Goal: Task Accomplishment & Management: Manage account settings

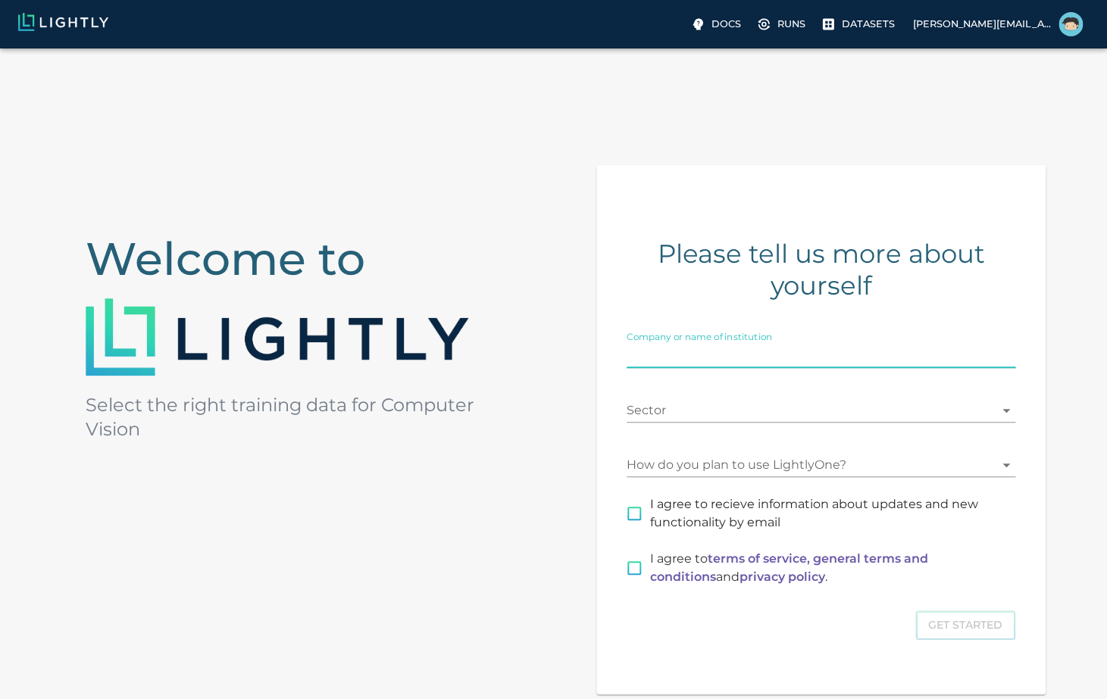
click at [674, 360] on input "Company or name of institution" at bounding box center [821, 356] width 389 height 24
type input "GridMatrix"
click at [682, 415] on body "Docs Runs Datasets andrew@gridmatrix.com Welcome to Select the right training d…" at bounding box center [553, 441] width 1107 height 787
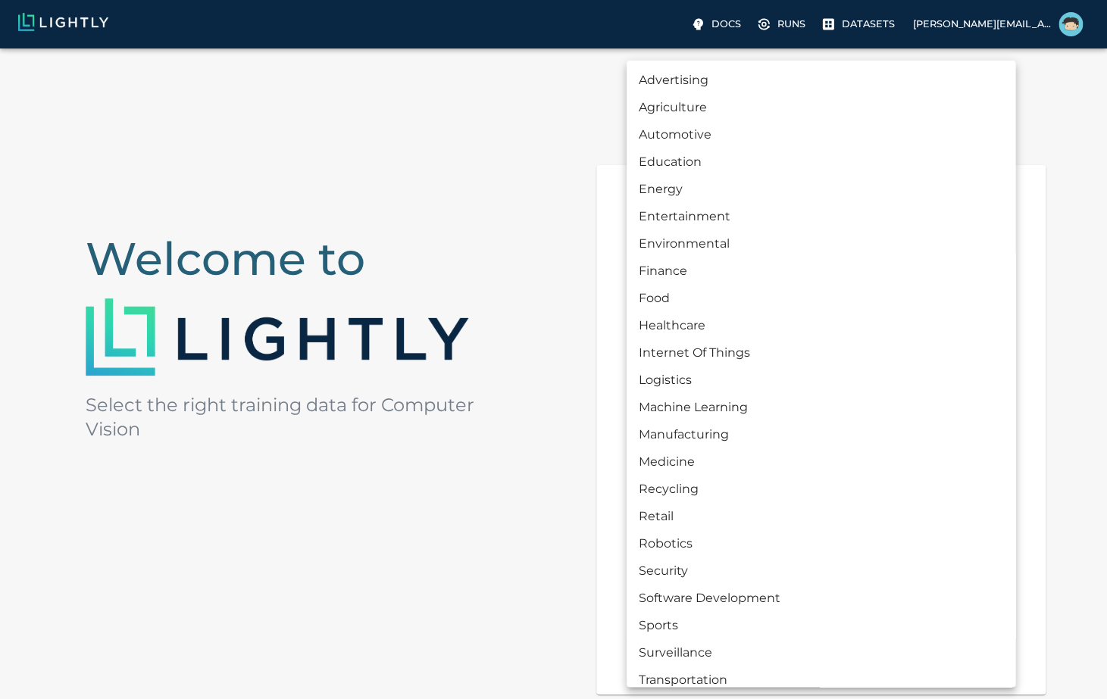
scroll to position [41, 0]
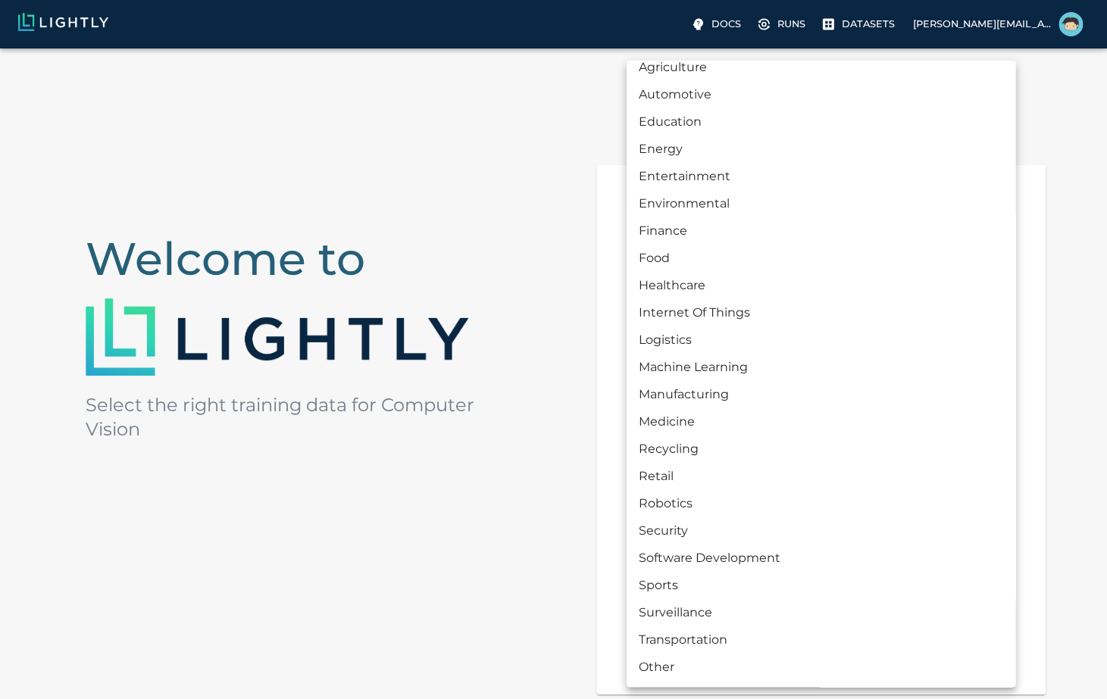
click at [650, 662] on li "Other" at bounding box center [821, 667] width 389 height 27
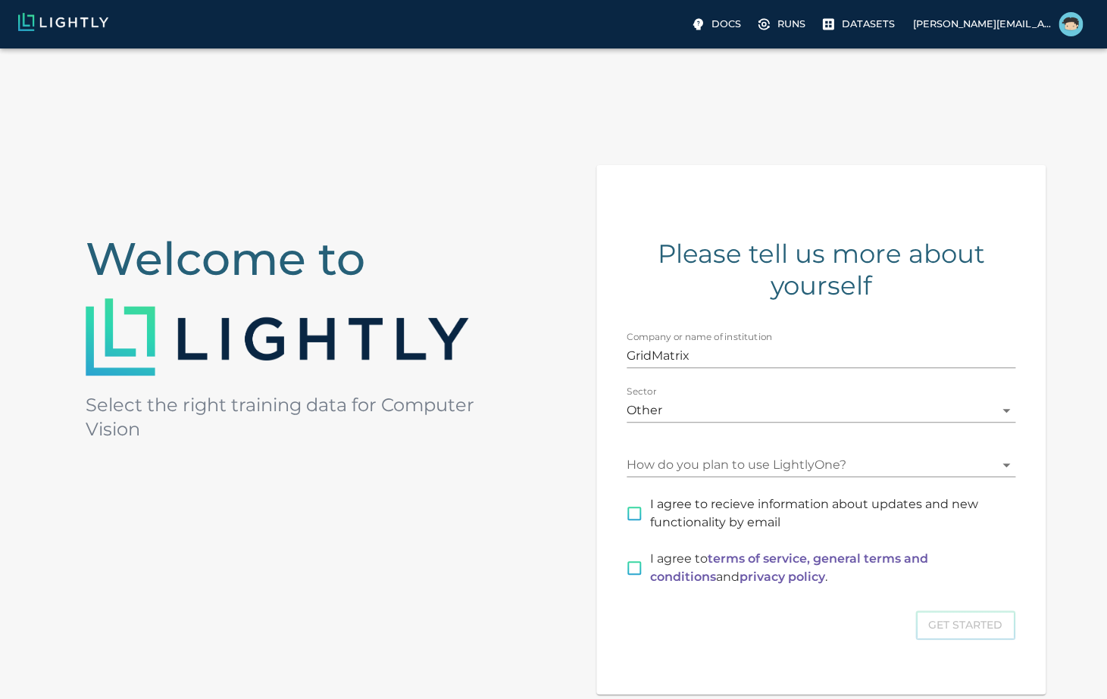
click at [675, 568] on li "Other" at bounding box center [821, 560] width 292 height 15
click at [740, 409] on body "Docs Runs Datasets andrew@gridmatrix.com Welcome to Select the right training d…" at bounding box center [553, 441] width 1107 height 787
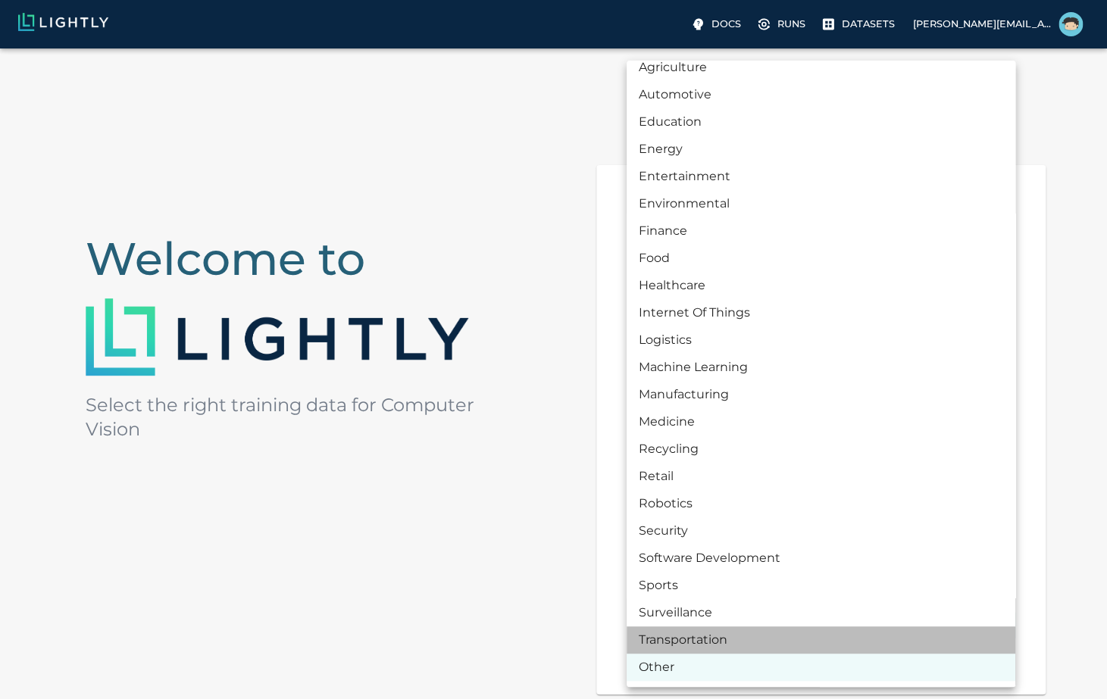
click at [663, 634] on li "Transportation" at bounding box center [821, 640] width 389 height 27
type input "TRANSPORTATION"
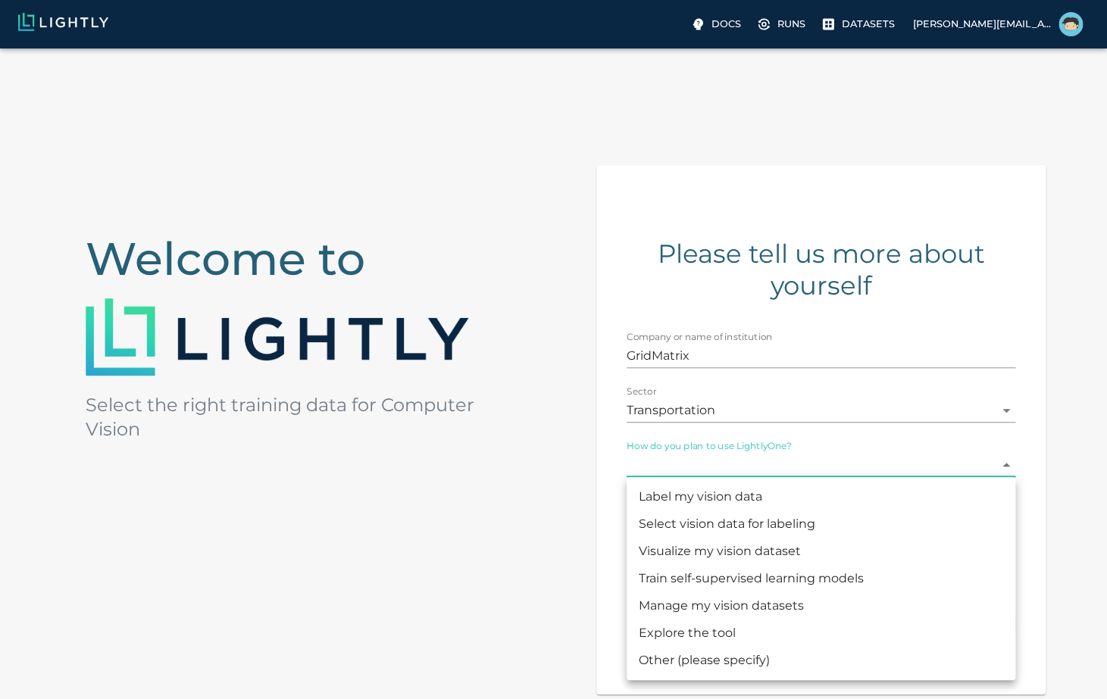
click at [678, 454] on body "Docs Runs Datasets andrew@gridmatrix.com Welcome to Select the right training d…" at bounding box center [553, 441] width 1107 height 787
click at [686, 499] on li "Label my vision data" at bounding box center [821, 496] width 389 height 27
type input "LABELING"
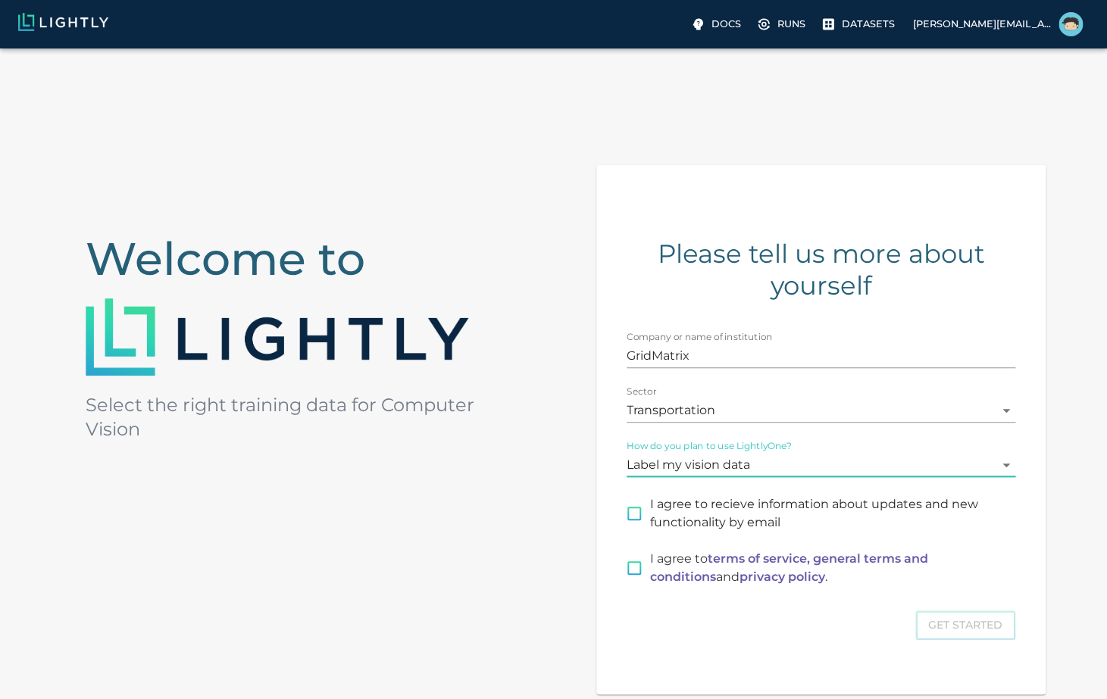
click at [638, 520] on input "I agree to recieve information about updates and new functionality by email" at bounding box center [634, 514] width 32 height 32
checkbox input "true"
click at [638, 580] on input "I agree to terms of service, general terms and conditions and privacy policy ." at bounding box center [634, 568] width 32 height 32
checkbox input "true"
click at [922, 623] on button "Get Started" at bounding box center [965, 626] width 100 height 30
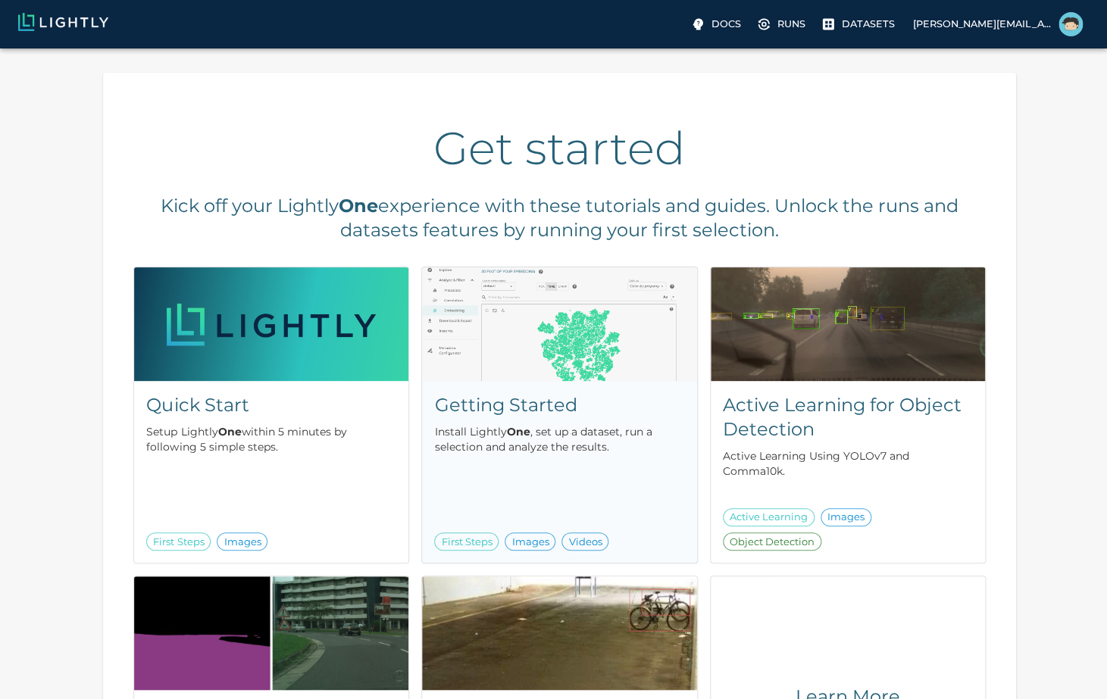
click at [549, 366] on img at bounding box center [559, 324] width 274 height 114
click at [958, 24] on p "[PERSON_NAME][EMAIL_ADDRESS][DOMAIN_NAME]" at bounding box center [982, 24] width 139 height 14
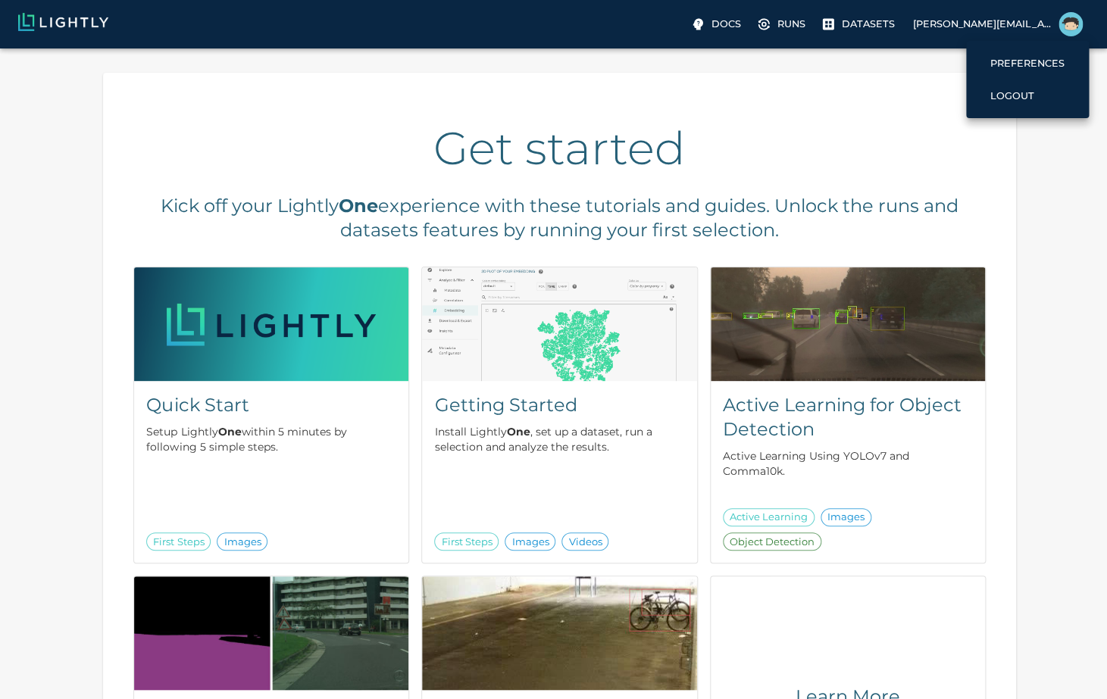
click at [842, 25] on div at bounding box center [553, 349] width 1107 height 699
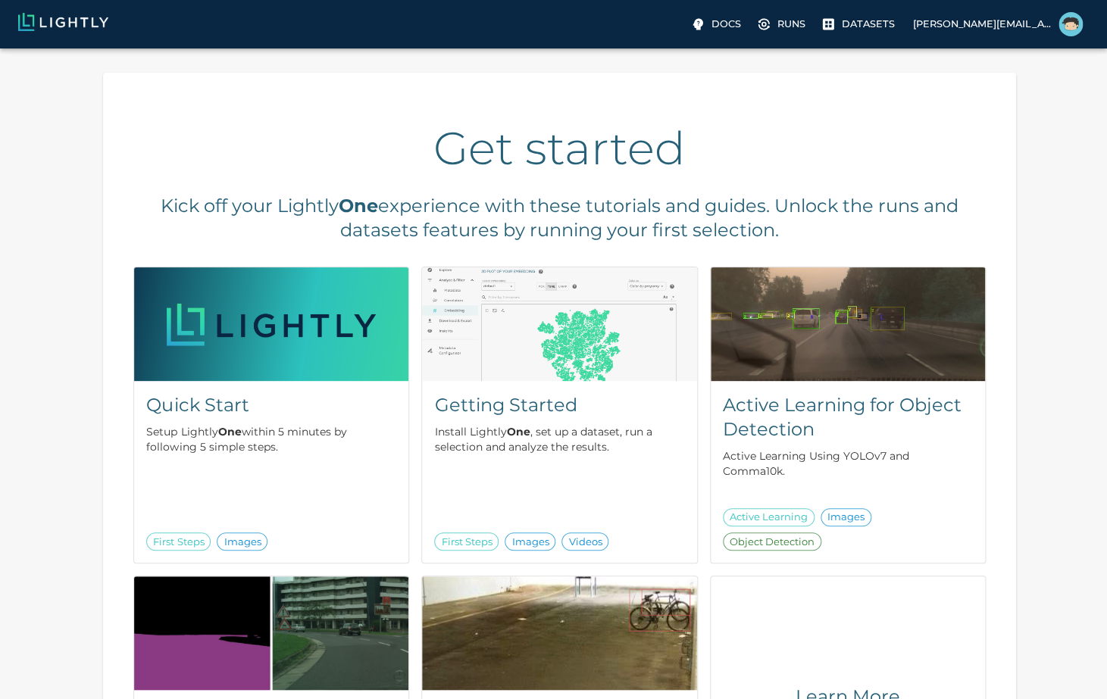
click at [842, 25] on label "Datasets" at bounding box center [859, 24] width 83 height 24
click at [847, 25] on p "Datasets" at bounding box center [868, 24] width 53 height 14
click at [520, 379] on img at bounding box center [559, 324] width 274 height 114
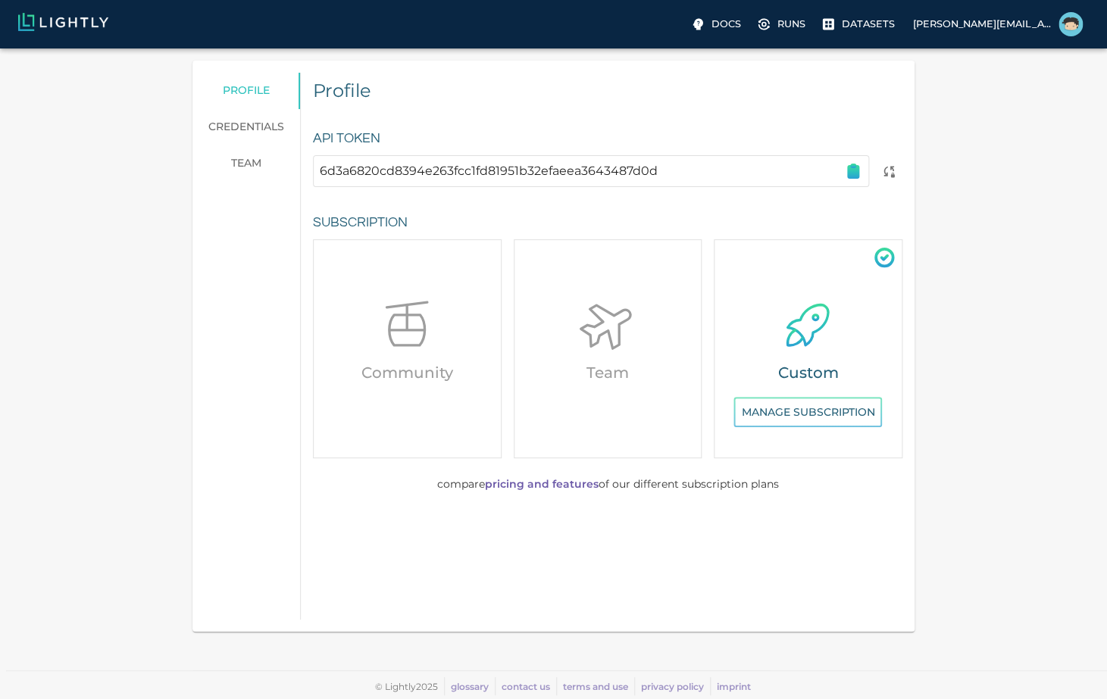
click at [855, 176] on icon "button" at bounding box center [853, 172] width 11 height 12
click at [612, 375] on h6 "Team" at bounding box center [608, 373] width 175 height 24
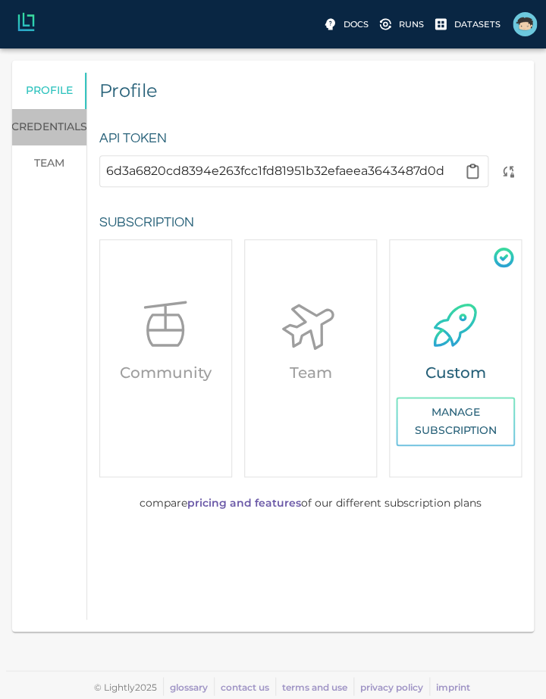
click at [56, 126] on link "credentials" at bounding box center [49, 127] width 74 height 36
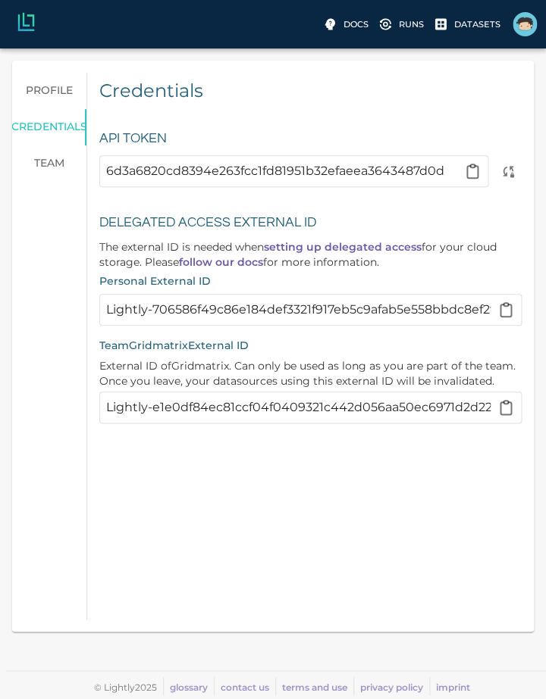
click at [49, 171] on link "team" at bounding box center [49, 163] width 74 height 36
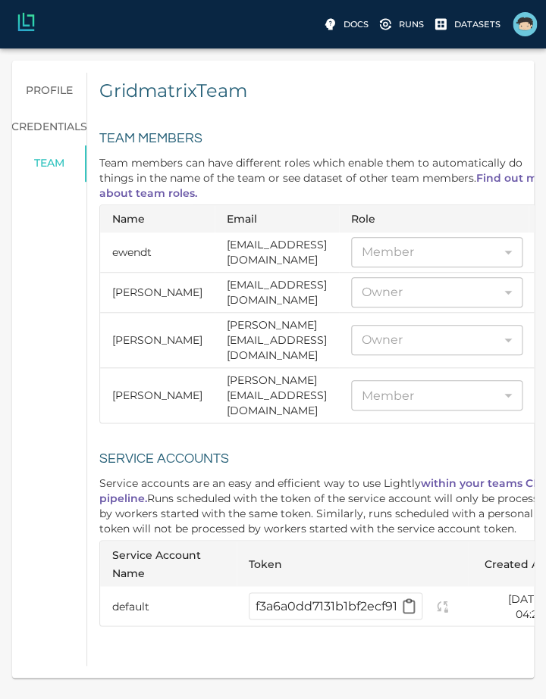
scroll to position [3, 0]
